Goal: Check status: Check status

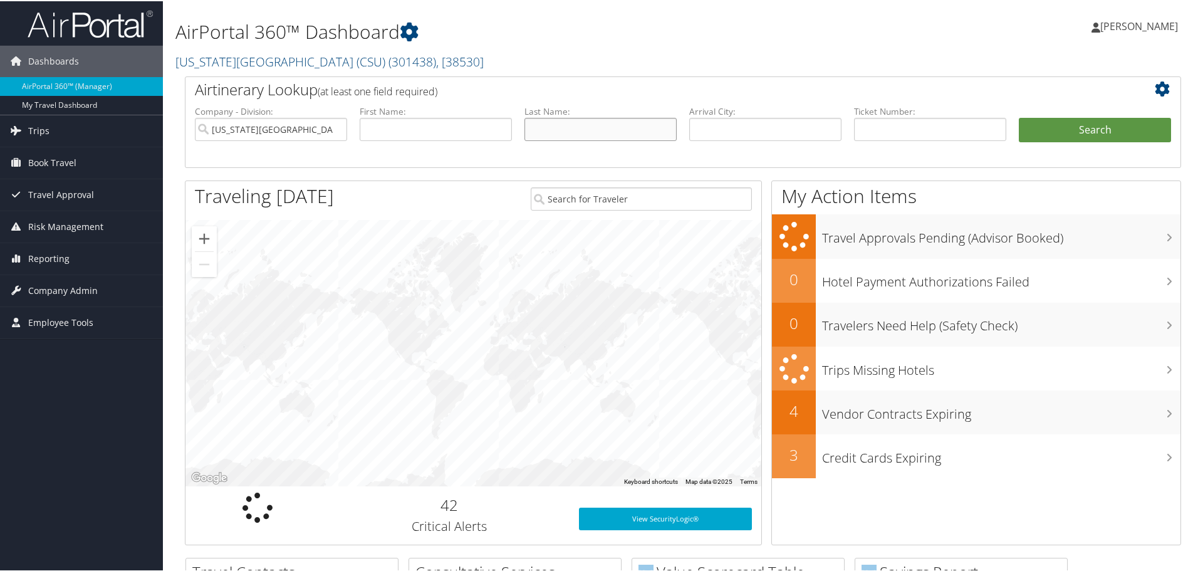
click at [614, 125] on input "text" at bounding box center [601, 128] width 152 height 23
type input "lao"
click at [1019, 117] on button "Search" at bounding box center [1095, 129] width 152 height 25
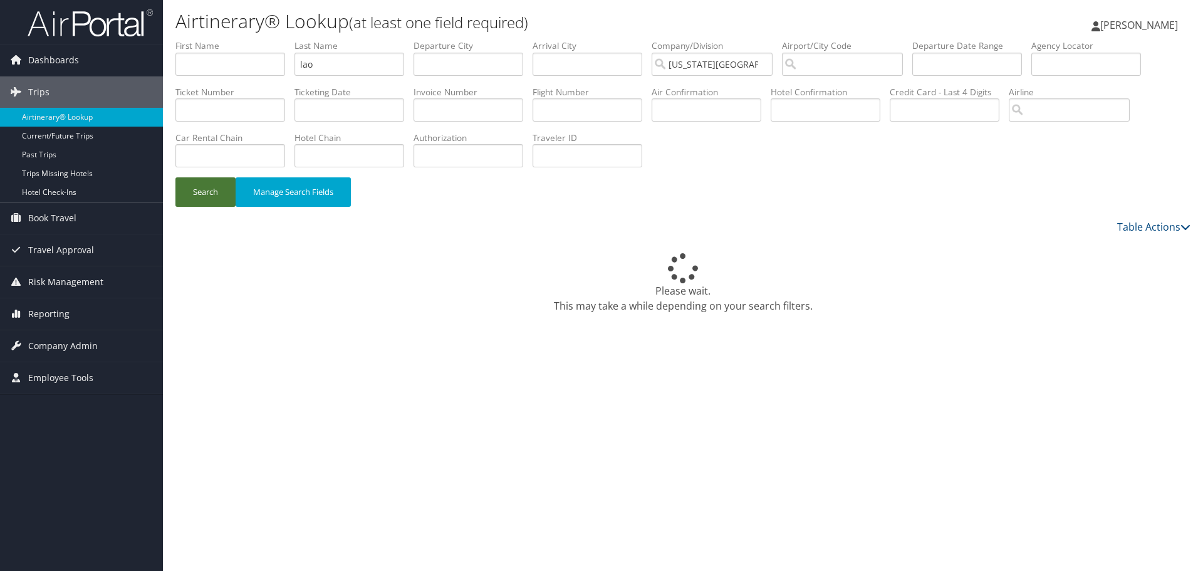
click at [198, 191] on button "Search" at bounding box center [205, 191] width 60 height 29
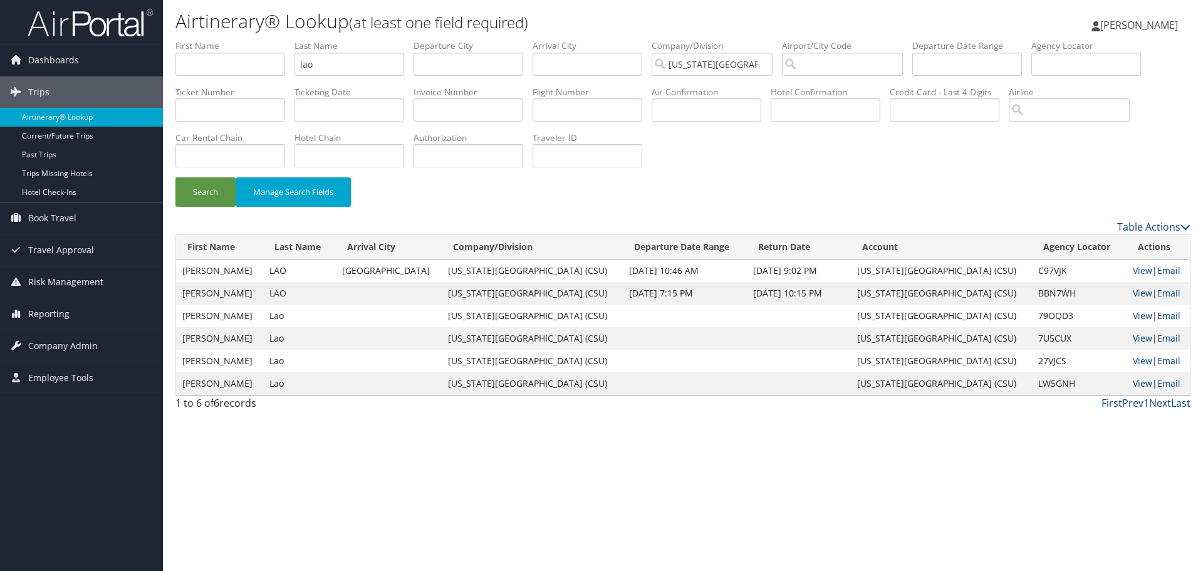
click at [1137, 293] on link "View" at bounding box center [1142, 293] width 19 height 12
click at [1079, 63] on input "text" at bounding box center [1087, 64] width 110 height 23
paste input "BJ08G4"
type input "BJ08G4"
click at [215, 188] on button "Search" at bounding box center [205, 191] width 60 height 29
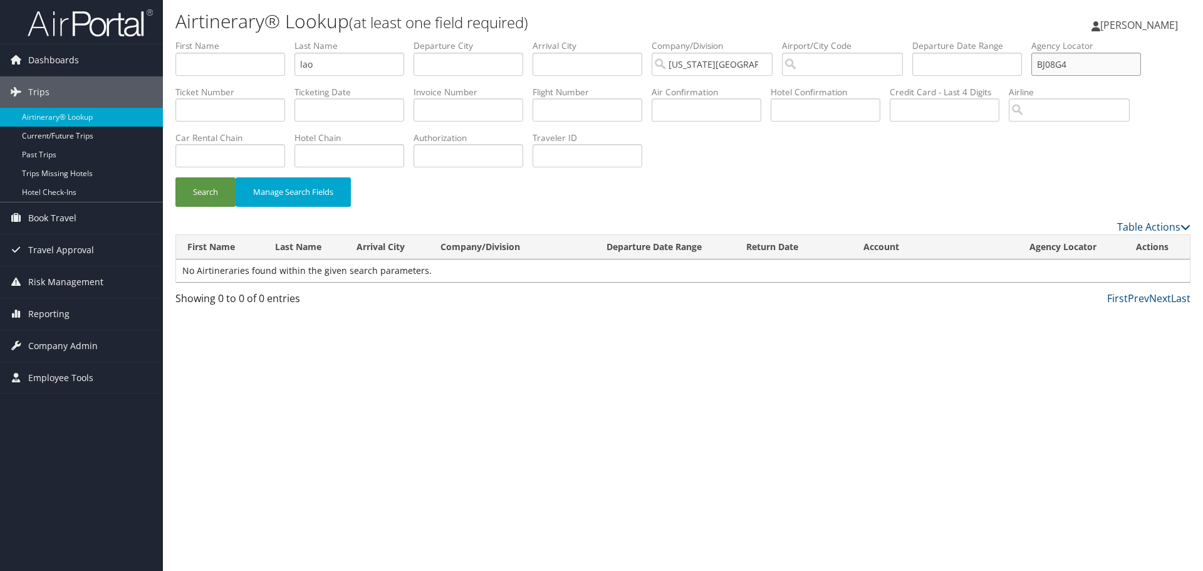
drag, startPoint x: 1077, startPoint y: 72, endPoint x: 1007, endPoint y: 81, distance: 70.1
click at [1007, 39] on ul "First Name Last Name lao Departure City Arrival City Company/Division Californi…" at bounding box center [682, 39] width 1015 height 0
drag, startPoint x: 343, startPoint y: 66, endPoint x: 291, endPoint y: 65, distance: 52.7
click at [291, 39] on ul "First Name Last Name lao Departure City Arrival City Company/Division Californi…" at bounding box center [682, 39] width 1015 height 0
click at [1104, 61] on input "text" at bounding box center [1087, 64] width 110 height 23
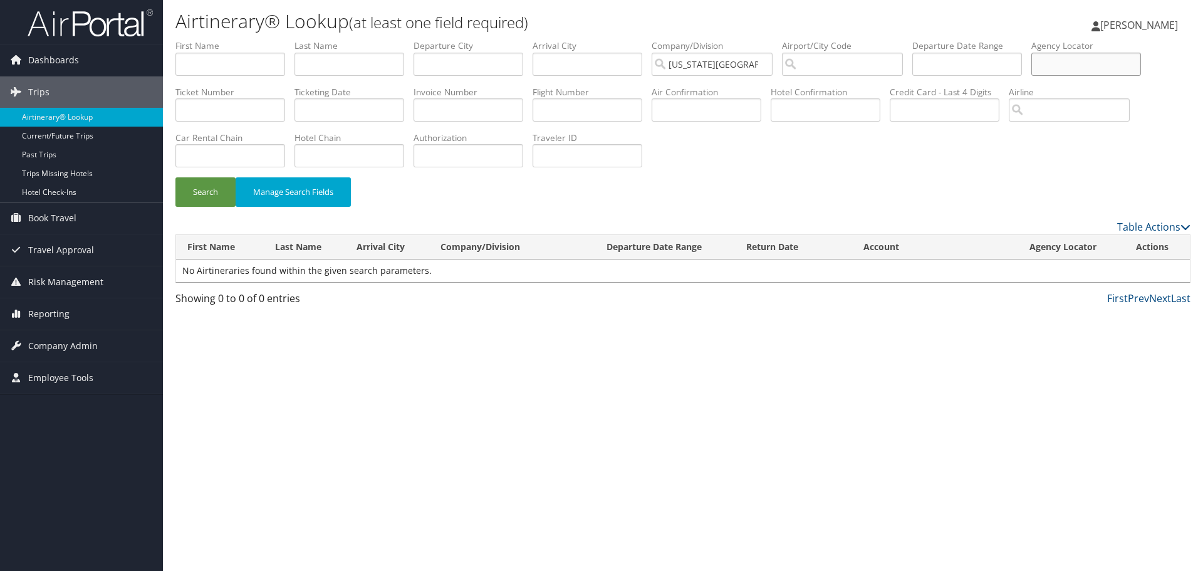
click at [1120, 68] on input "text" at bounding box center [1087, 64] width 110 height 23
paste input "BJ08G4"
click at [197, 198] on button "Search" at bounding box center [205, 191] width 60 height 29
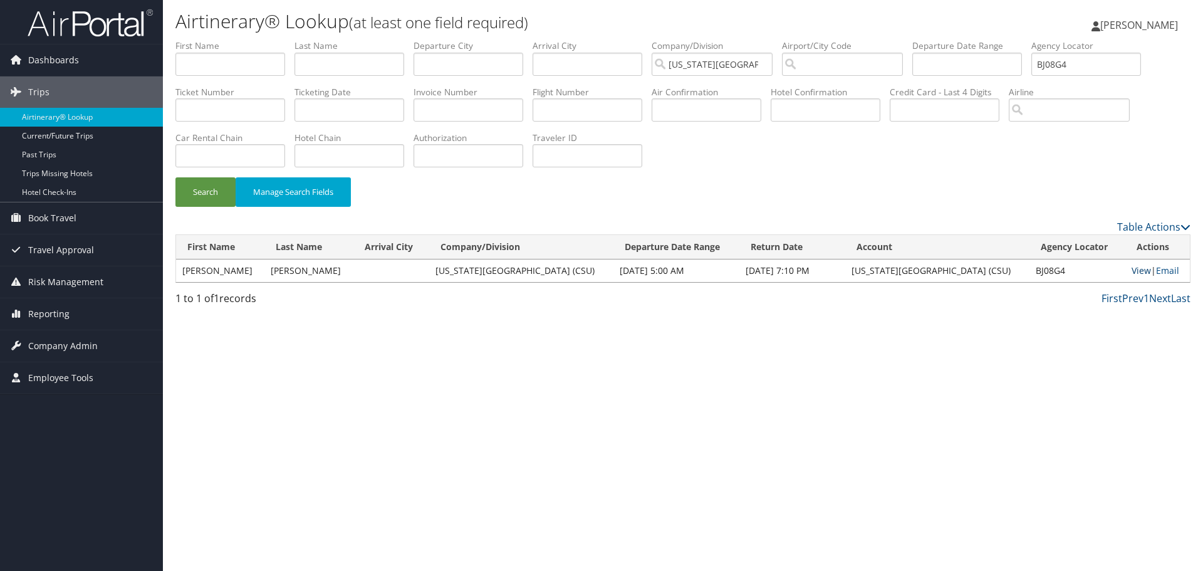
click at [1136, 268] on link "View" at bounding box center [1141, 270] width 19 height 12
drag, startPoint x: 1097, startPoint y: 65, endPoint x: 1029, endPoint y: 70, distance: 67.9
click at [1029, 39] on ul "First Name Last Name Departure City Arrival City Company/Division California St…" at bounding box center [682, 39] width 1015 height 0
paste input "CVR"
type input "BJ0CVR"
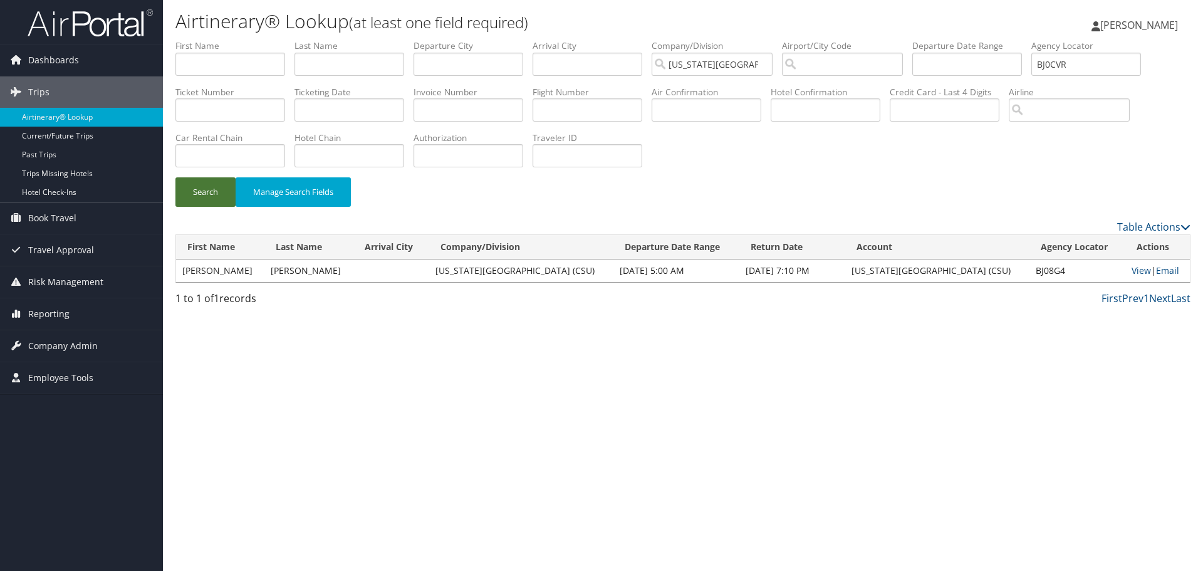
click at [202, 194] on button "Search" at bounding box center [205, 191] width 60 height 29
click at [1133, 271] on link "View" at bounding box center [1141, 270] width 19 height 12
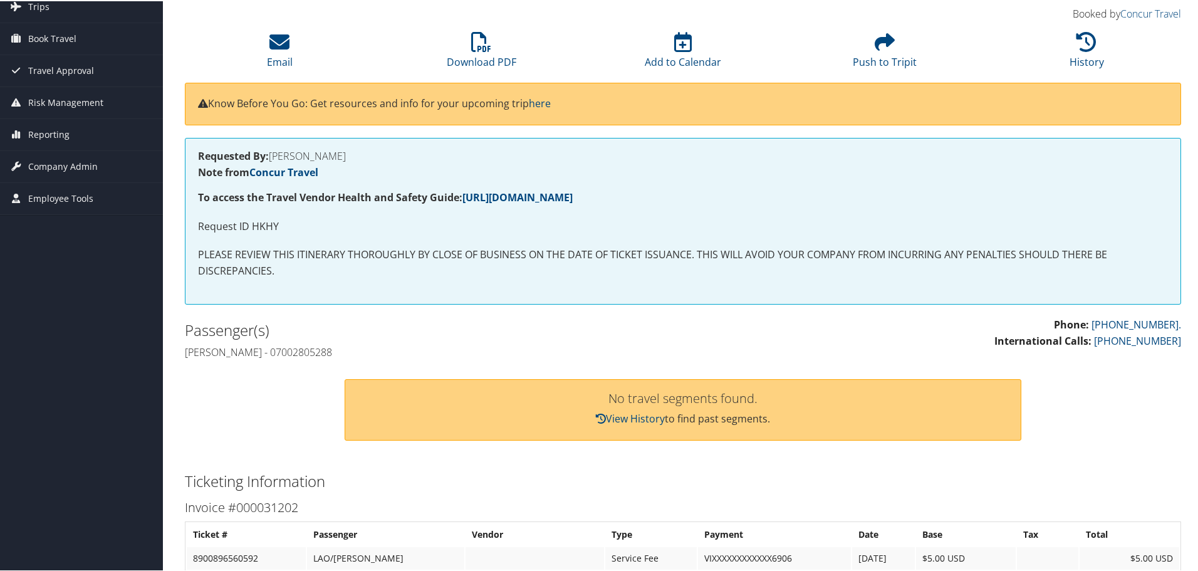
scroll to position [63, 0]
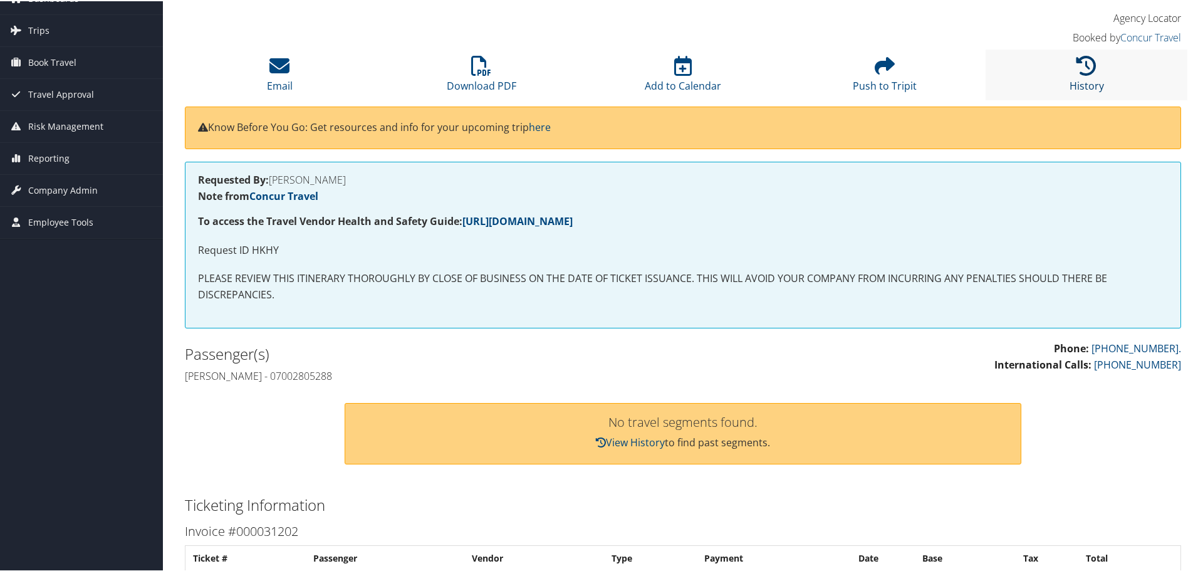
click at [1077, 60] on icon at bounding box center [1087, 65] width 20 height 20
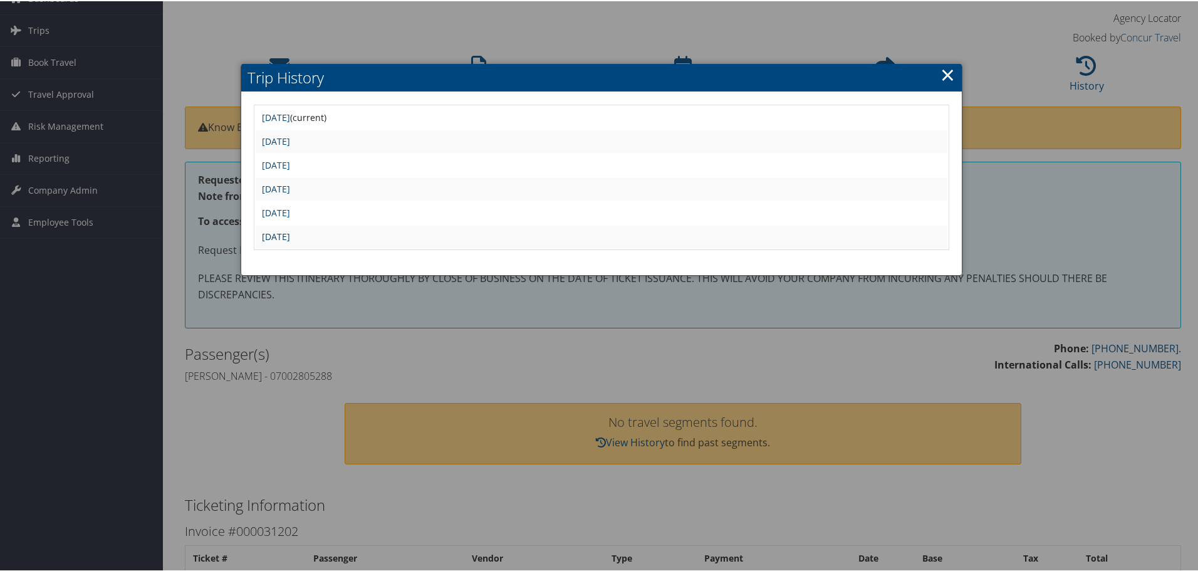
click at [290, 232] on link "Thu Feb 6 20:00:18 MST 2025" at bounding box center [276, 235] width 28 height 12
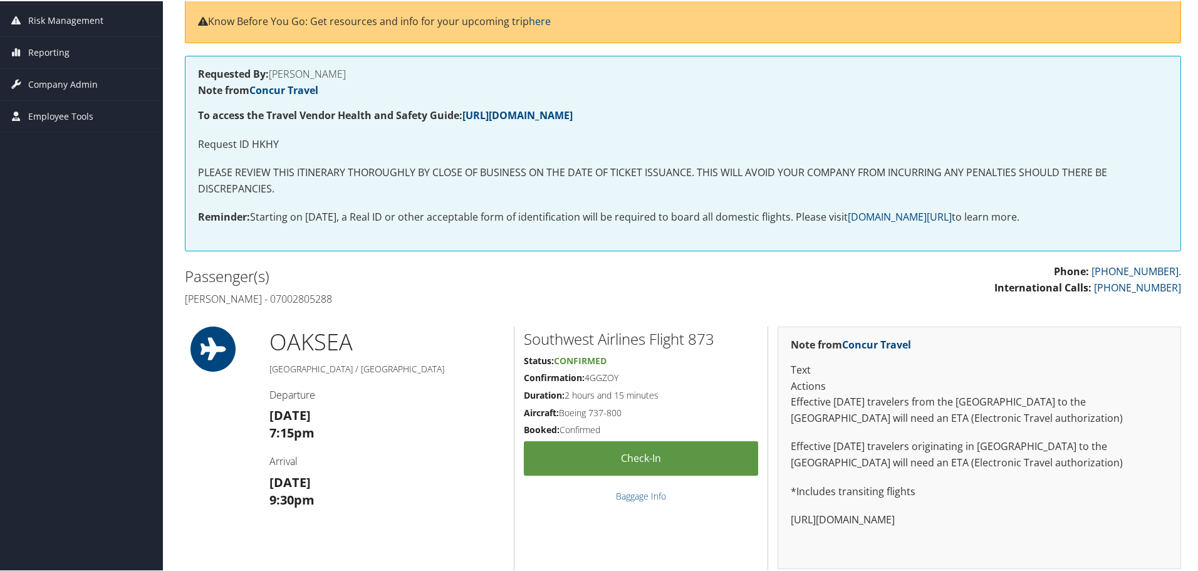
scroll to position [188, 0]
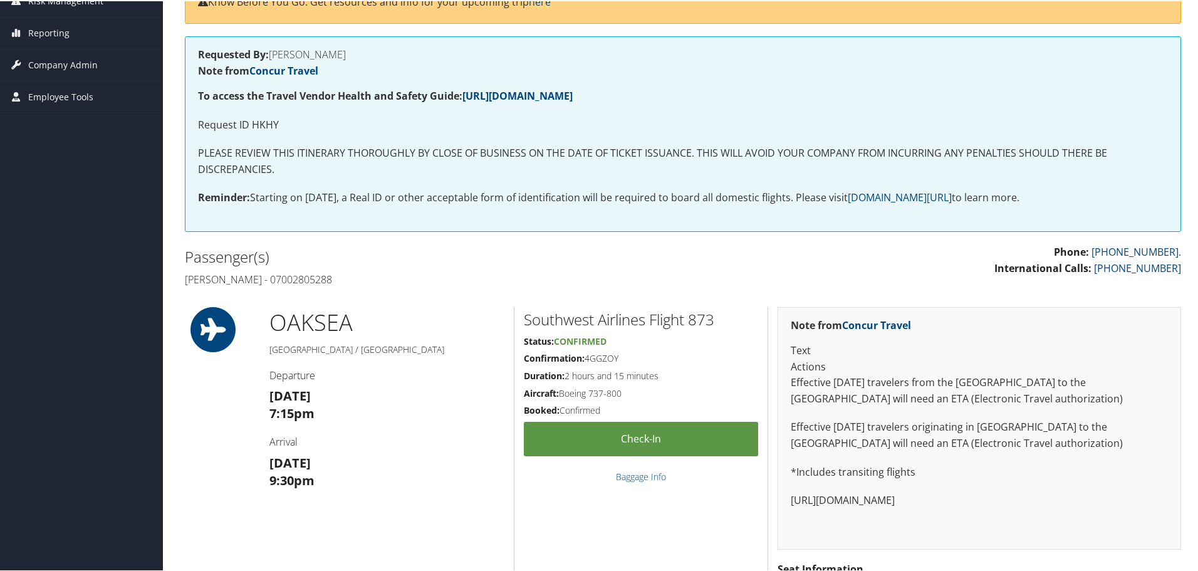
click at [603, 358] on h5 "Confirmation: 4GGZOY" at bounding box center [641, 357] width 234 height 13
copy h5 "4GGZOY"
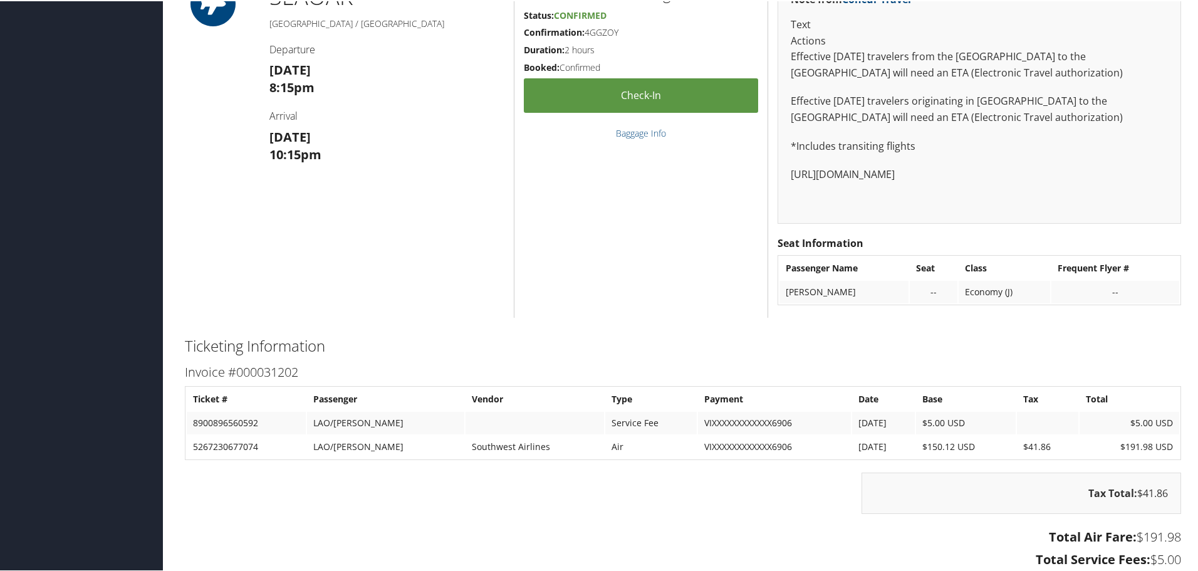
scroll to position [1191, 0]
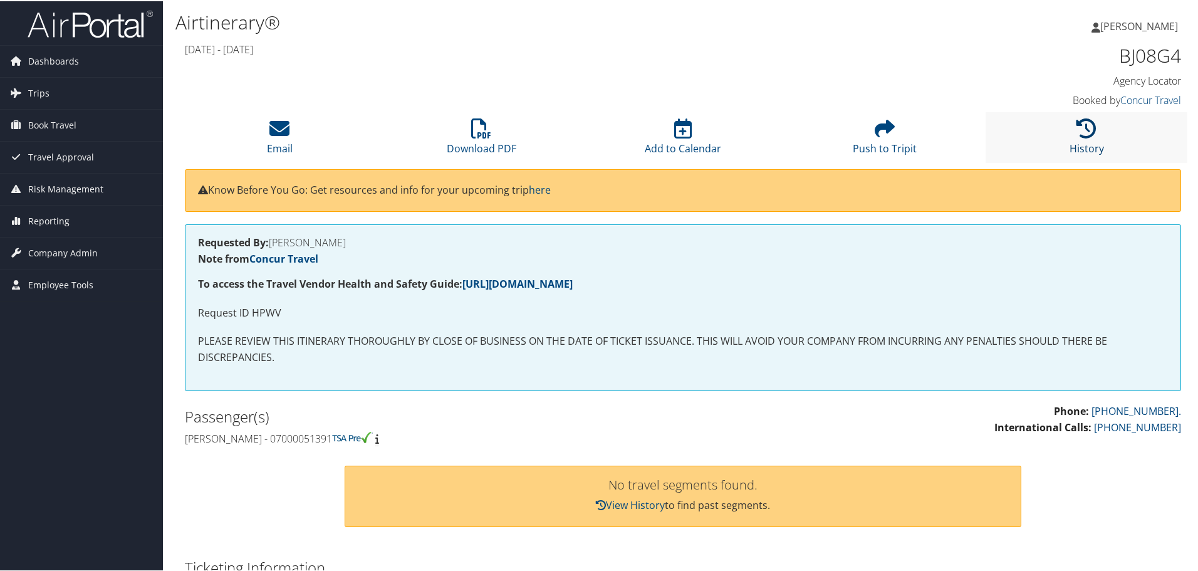
click at [1078, 132] on icon at bounding box center [1087, 127] width 20 height 20
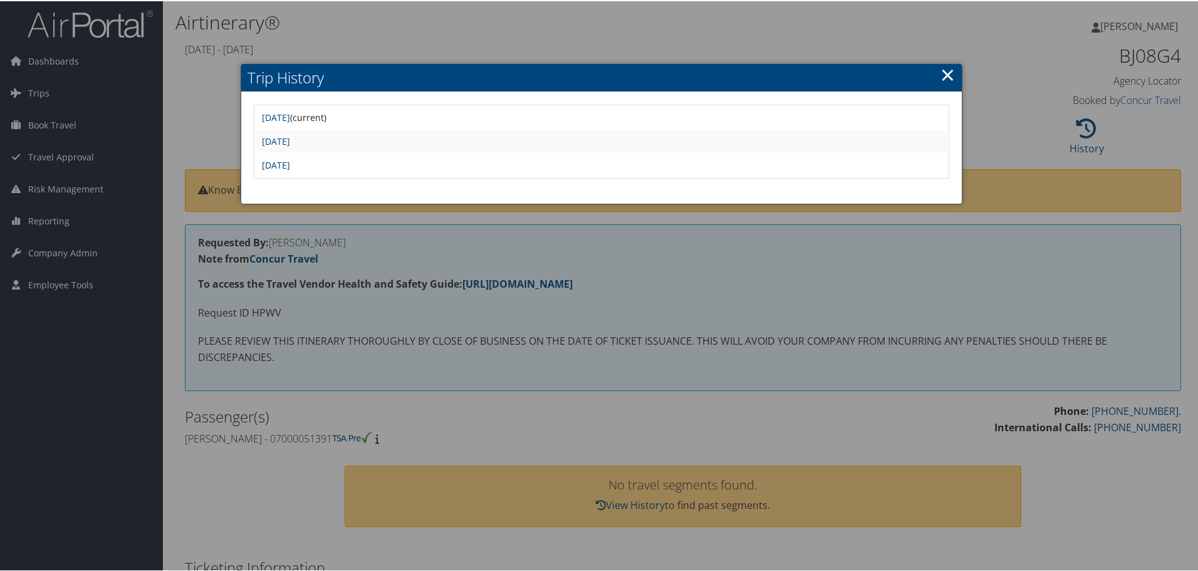
click at [290, 162] on link "Mon Feb 24 15:00:26 MST 2025" at bounding box center [276, 164] width 28 height 12
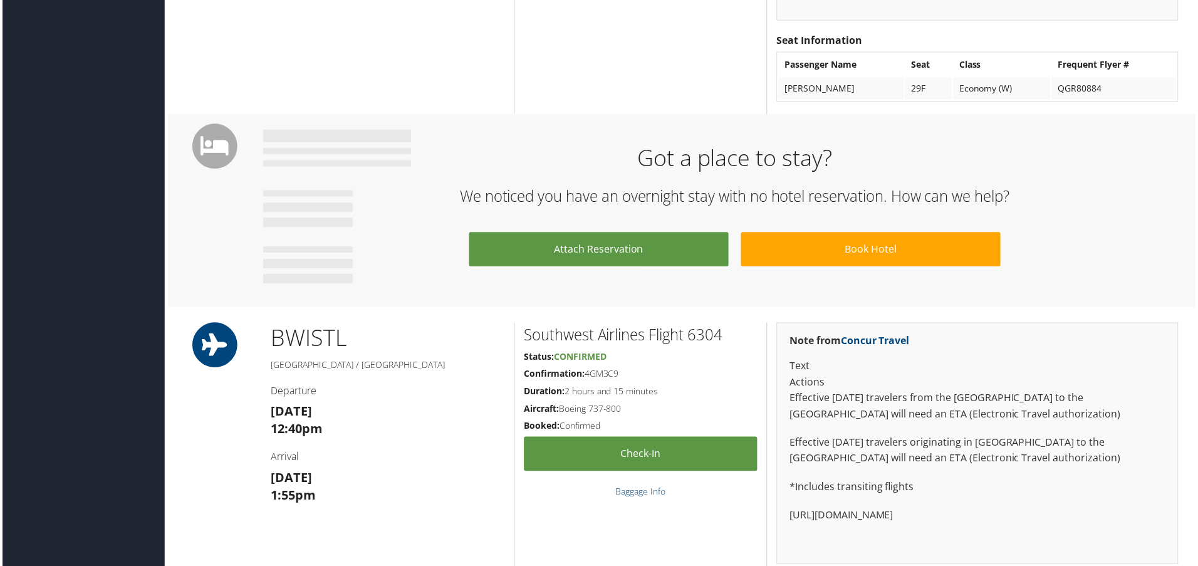
scroll to position [1191, 0]
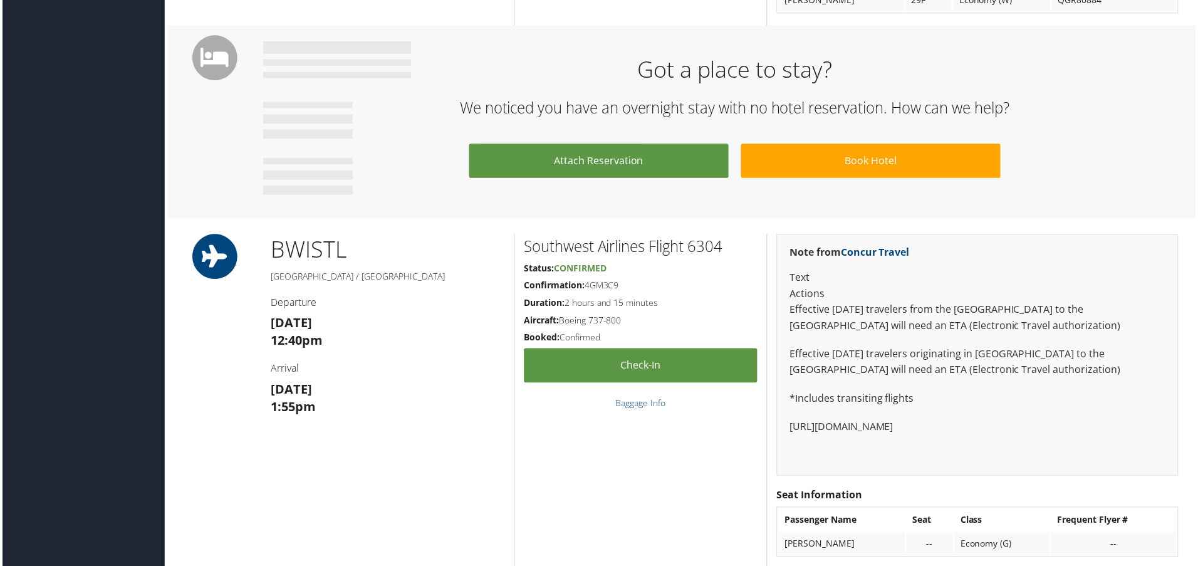
click at [605, 287] on h5 "Confirmation: 4GM3C9" at bounding box center [641, 286] width 234 height 13
copy h5 "4GM3C9"
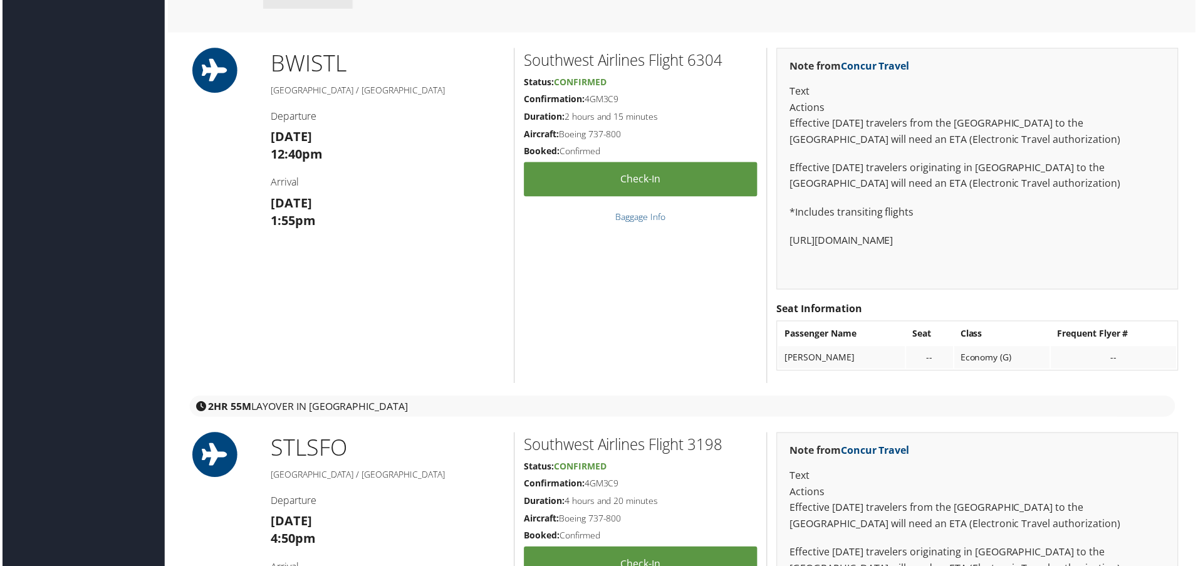
scroll to position [1379, 0]
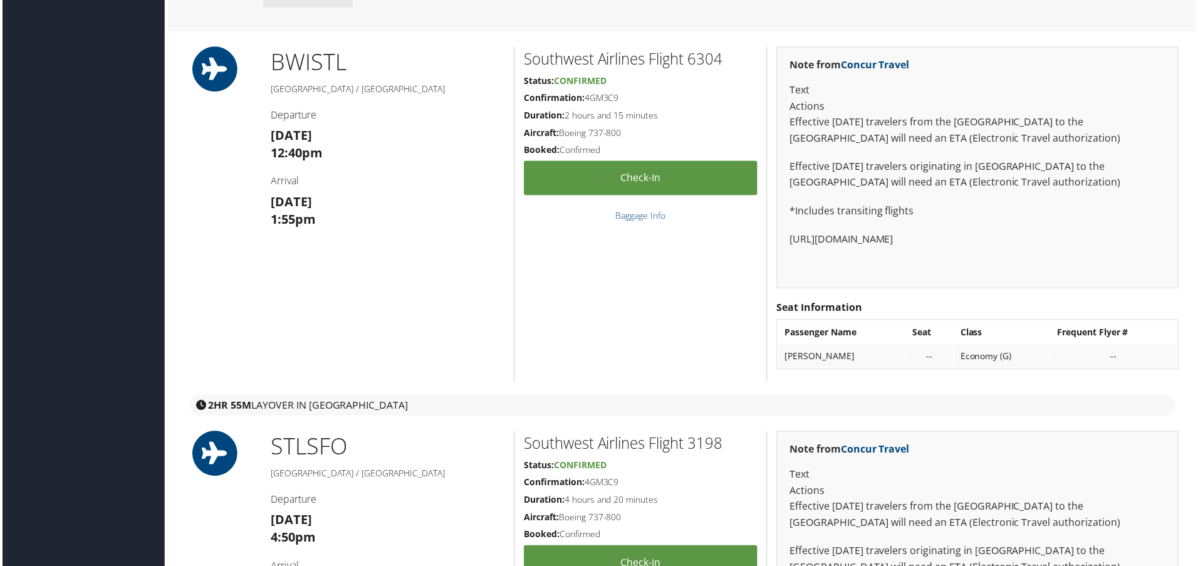
click at [608, 95] on h5 "Confirmation: 4GM3C9" at bounding box center [641, 98] width 234 height 13
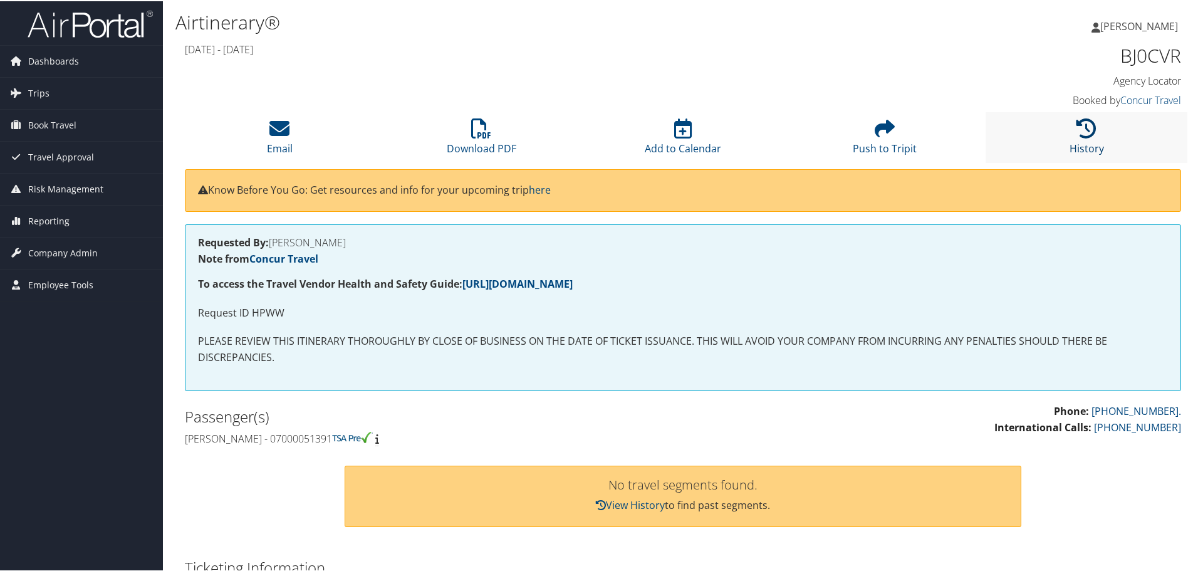
click at [1087, 130] on icon at bounding box center [1087, 127] width 20 height 20
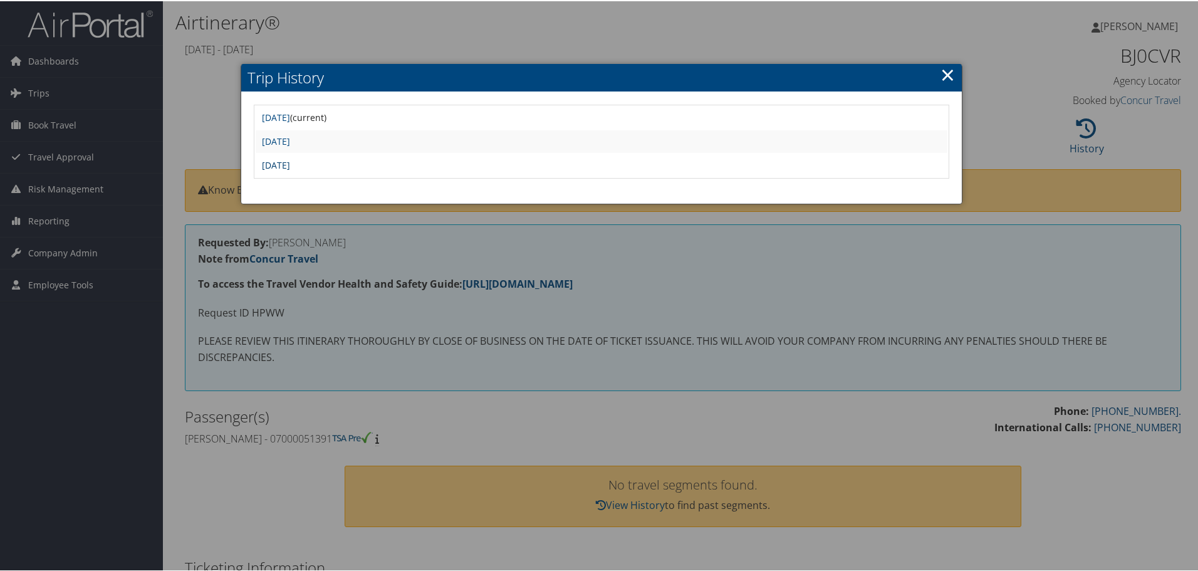
click at [290, 163] on link "Mon Feb 24 15:28:42 MST 2025" at bounding box center [276, 164] width 28 height 12
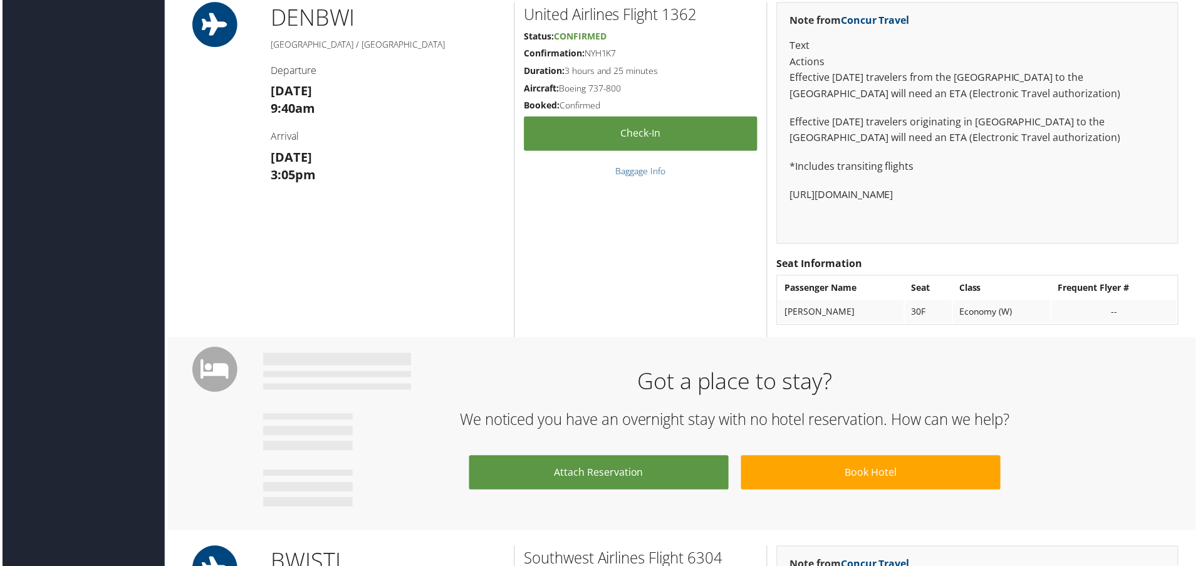
scroll to position [1128, 0]
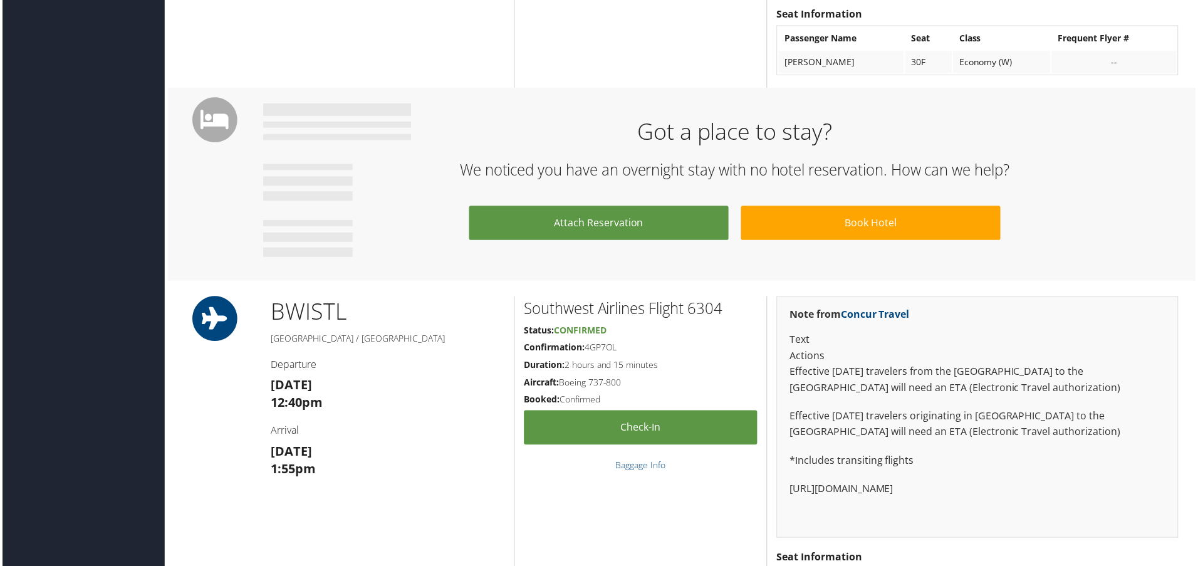
click at [597, 348] on h5 "Confirmation: 4GP7OL" at bounding box center [641, 349] width 234 height 13
copy h5 "4GP7OL"
